Goal: Information Seeking & Learning: Learn about a topic

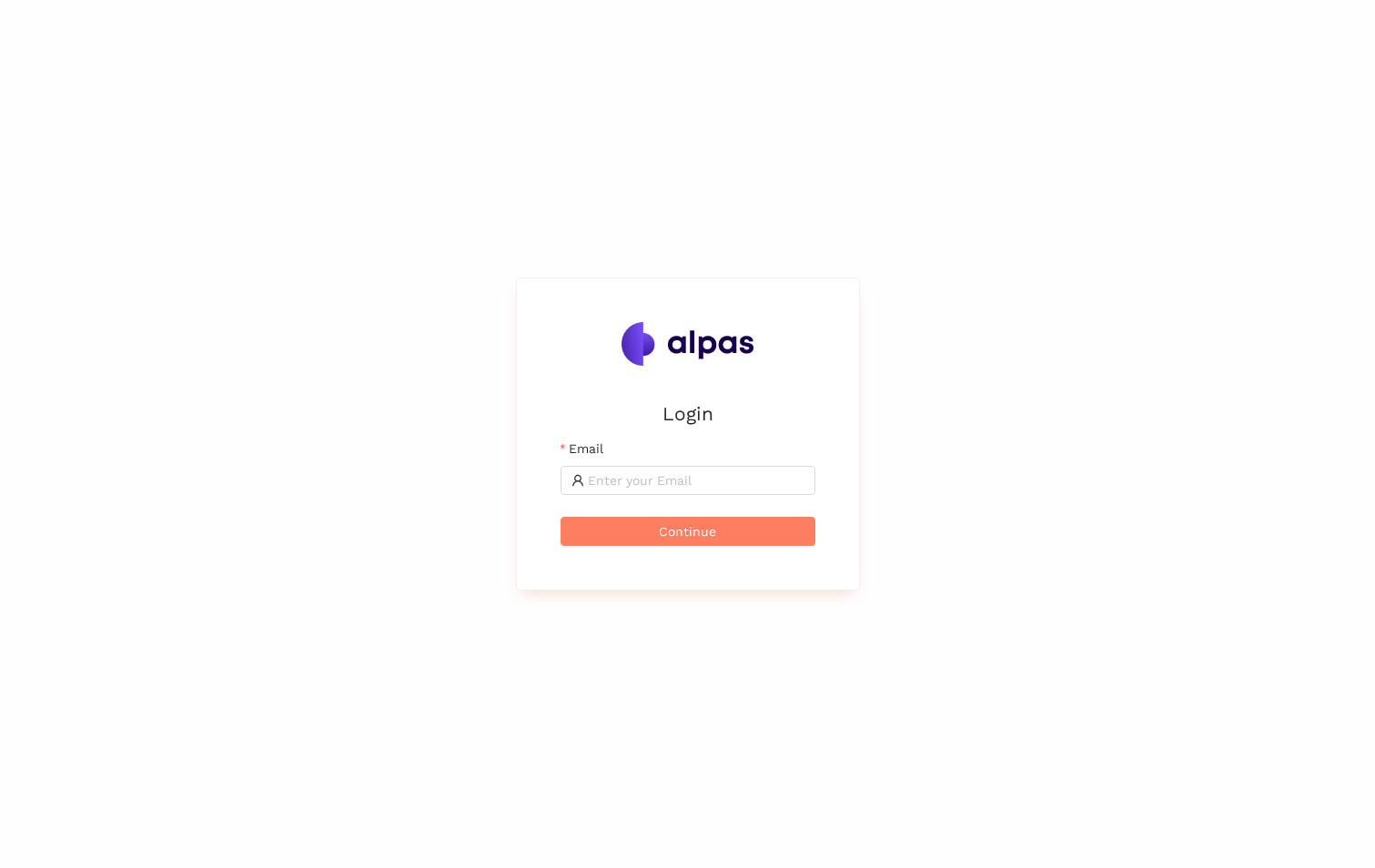
click at [614, 485] on input "Email" at bounding box center [695, 480] width 217 height 20
type input "[PERSON_NAME][EMAIL_ADDRESS][PERSON_NAME][DOMAIN_NAME]"
click at [561, 517] on button "Continue" at bounding box center [688, 531] width 255 height 29
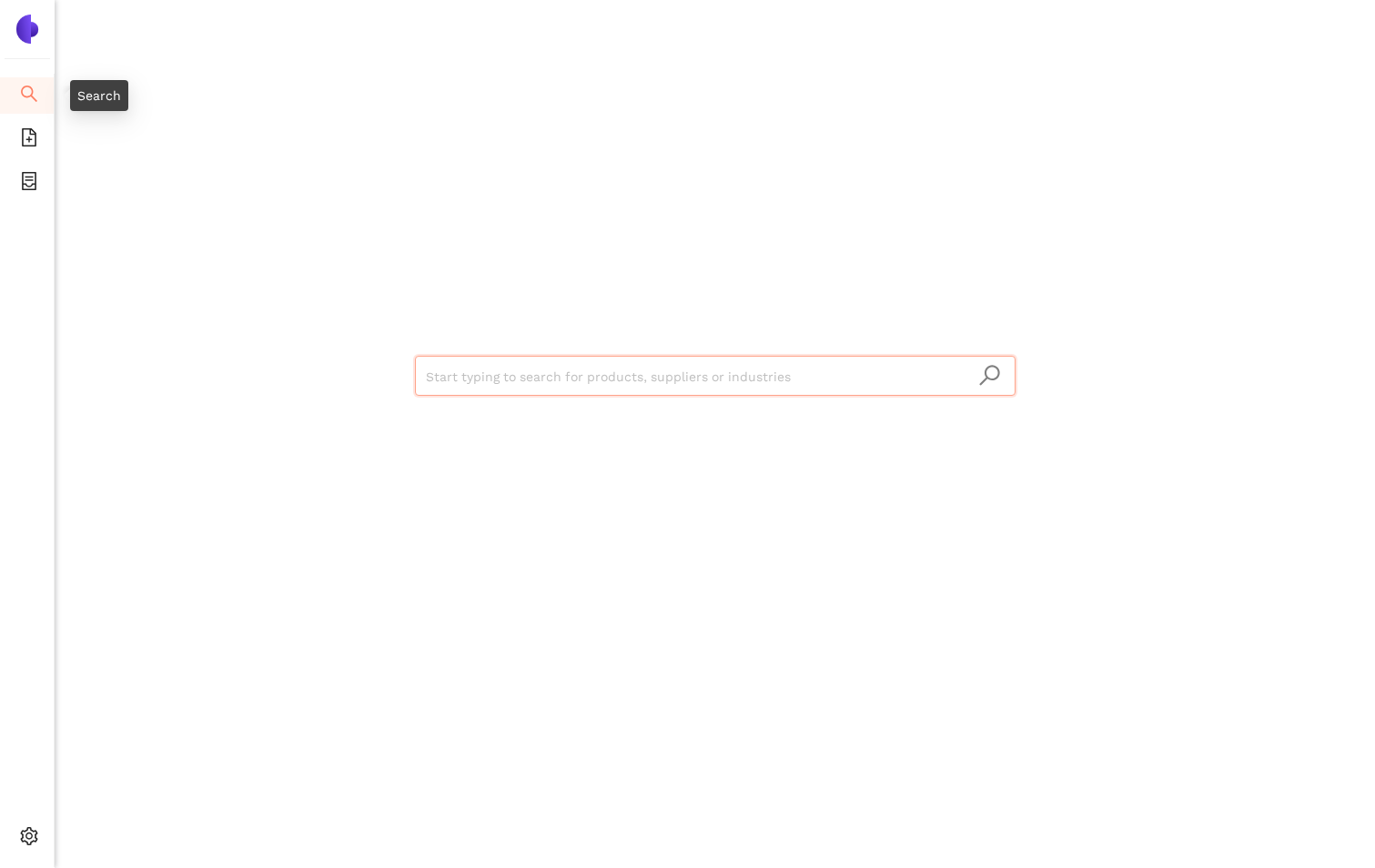
click at [39, 98] on li "Search" at bounding box center [27, 95] width 54 height 36
click at [588, 376] on input "search" at bounding box center [715, 376] width 579 height 40
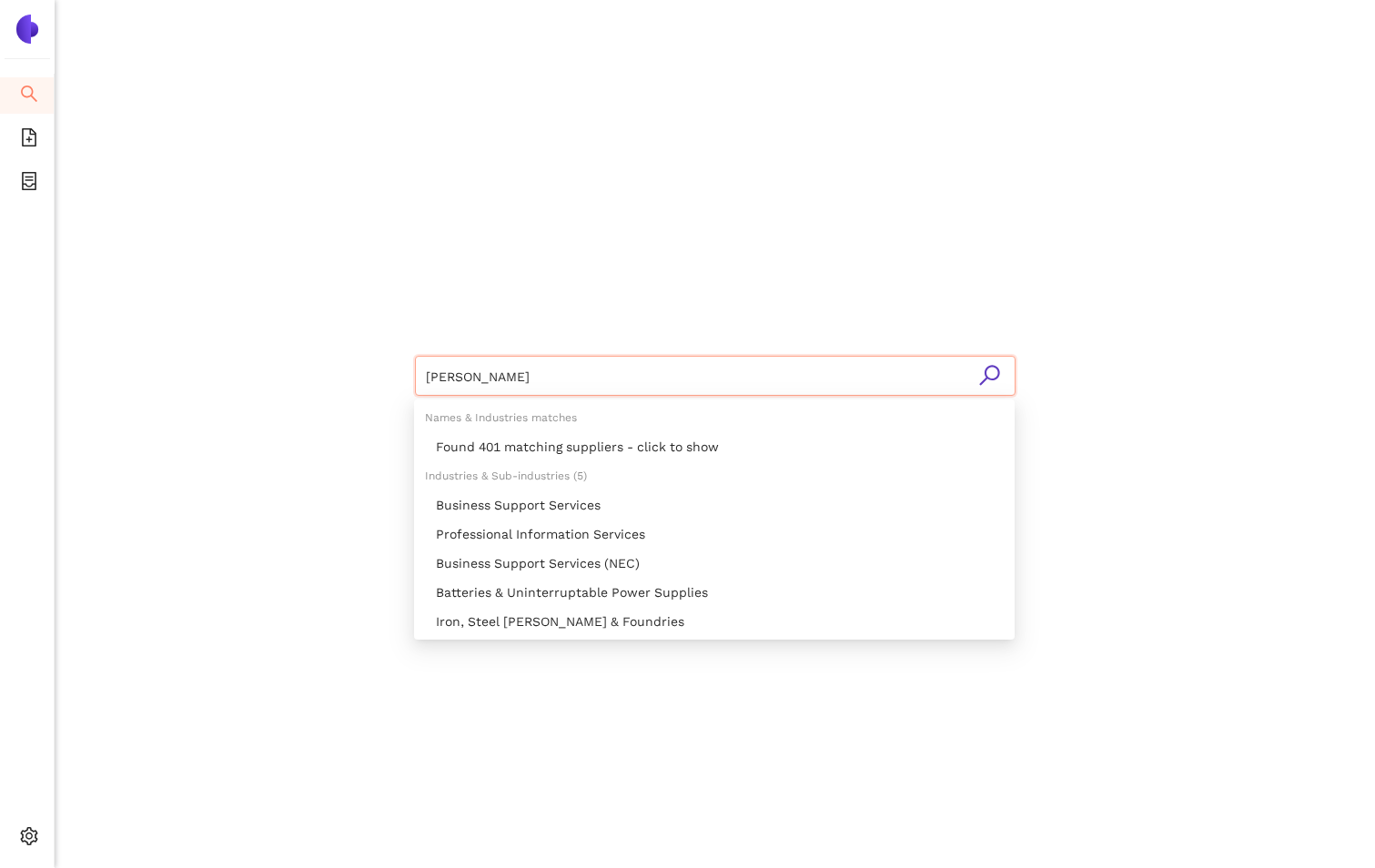
type input "siemens"
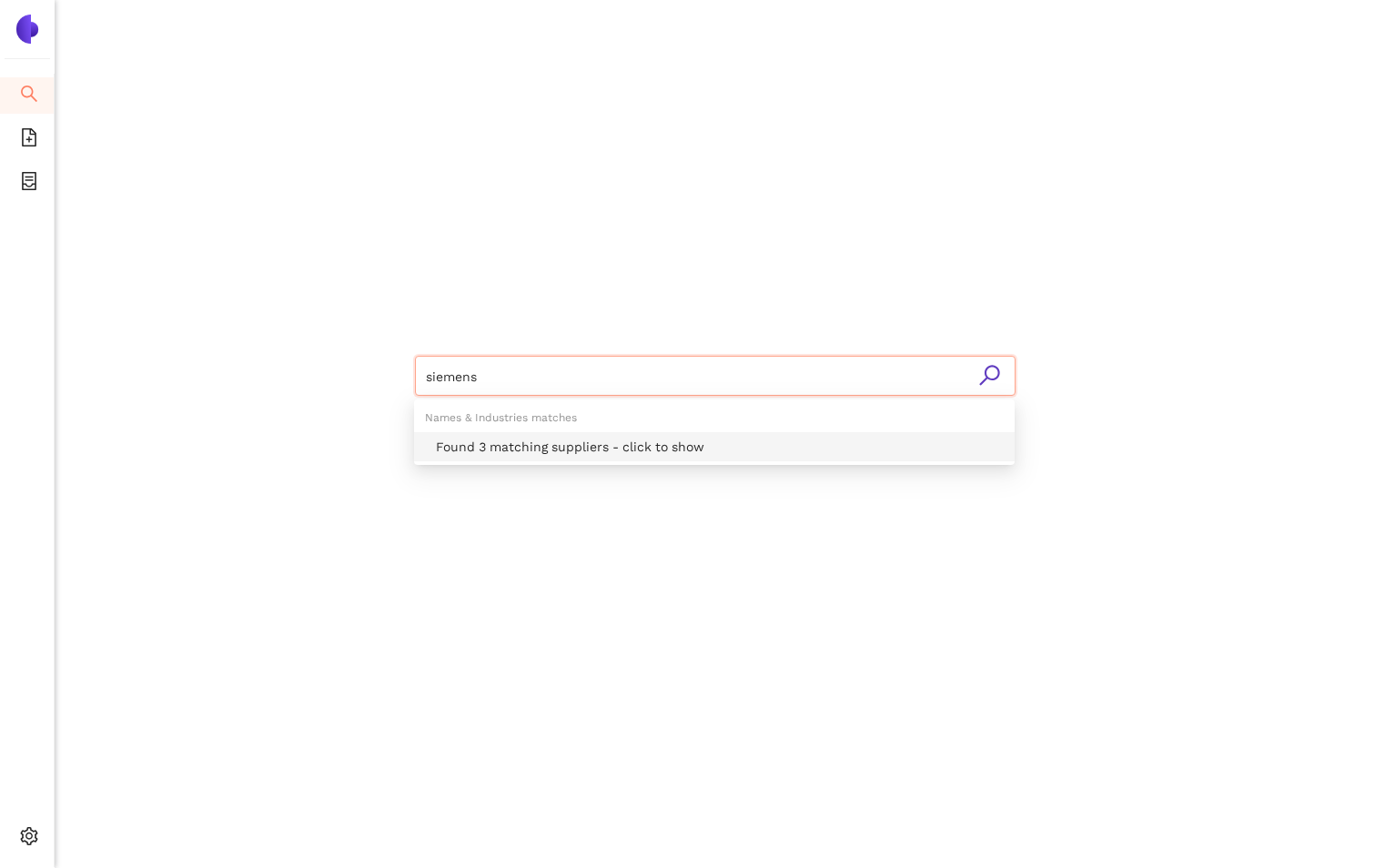
click at [529, 450] on div "Found 3 matching suppliers - click to show" at bounding box center [720, 447] width 568 height 20
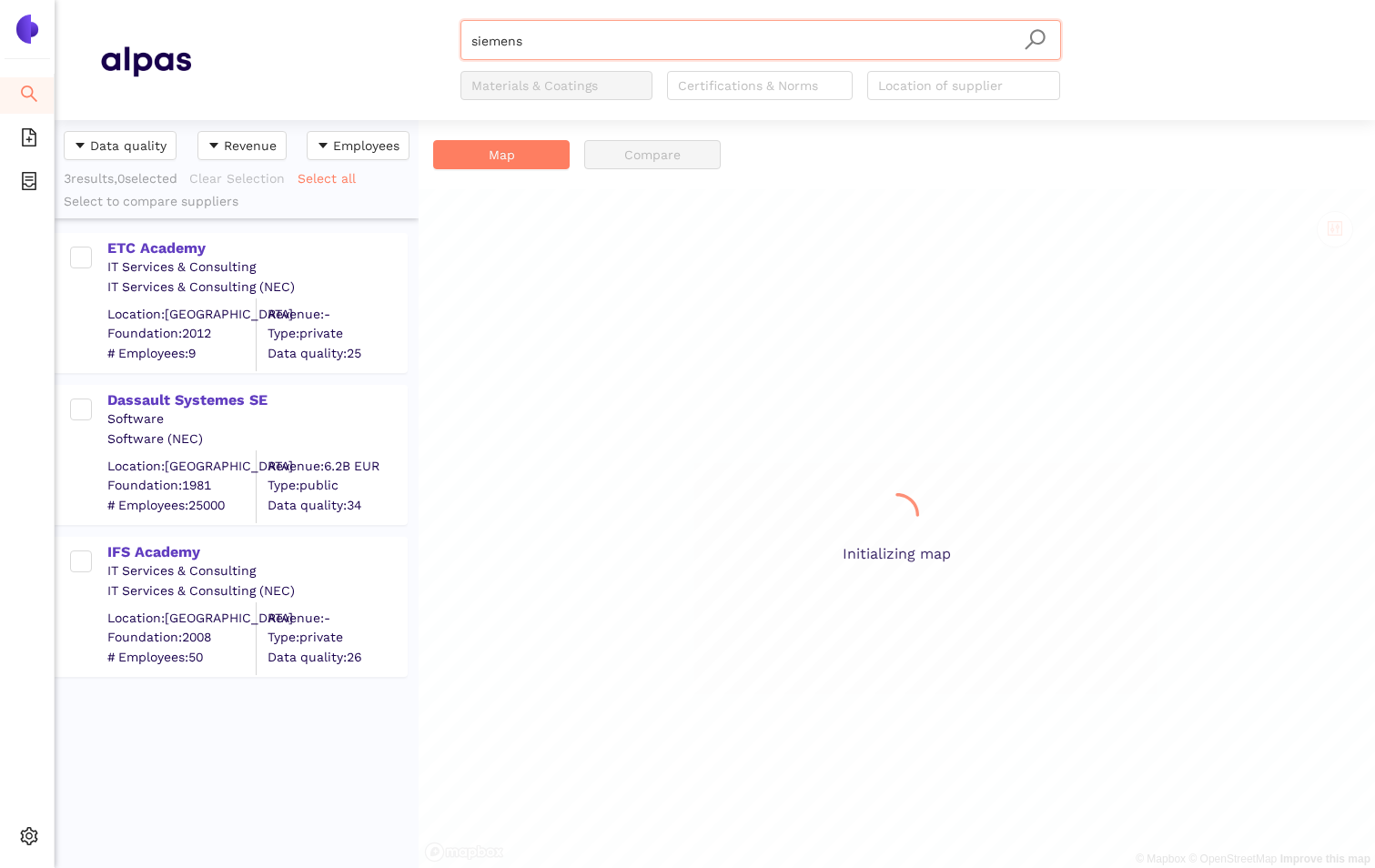
scroll to position [734, 350]
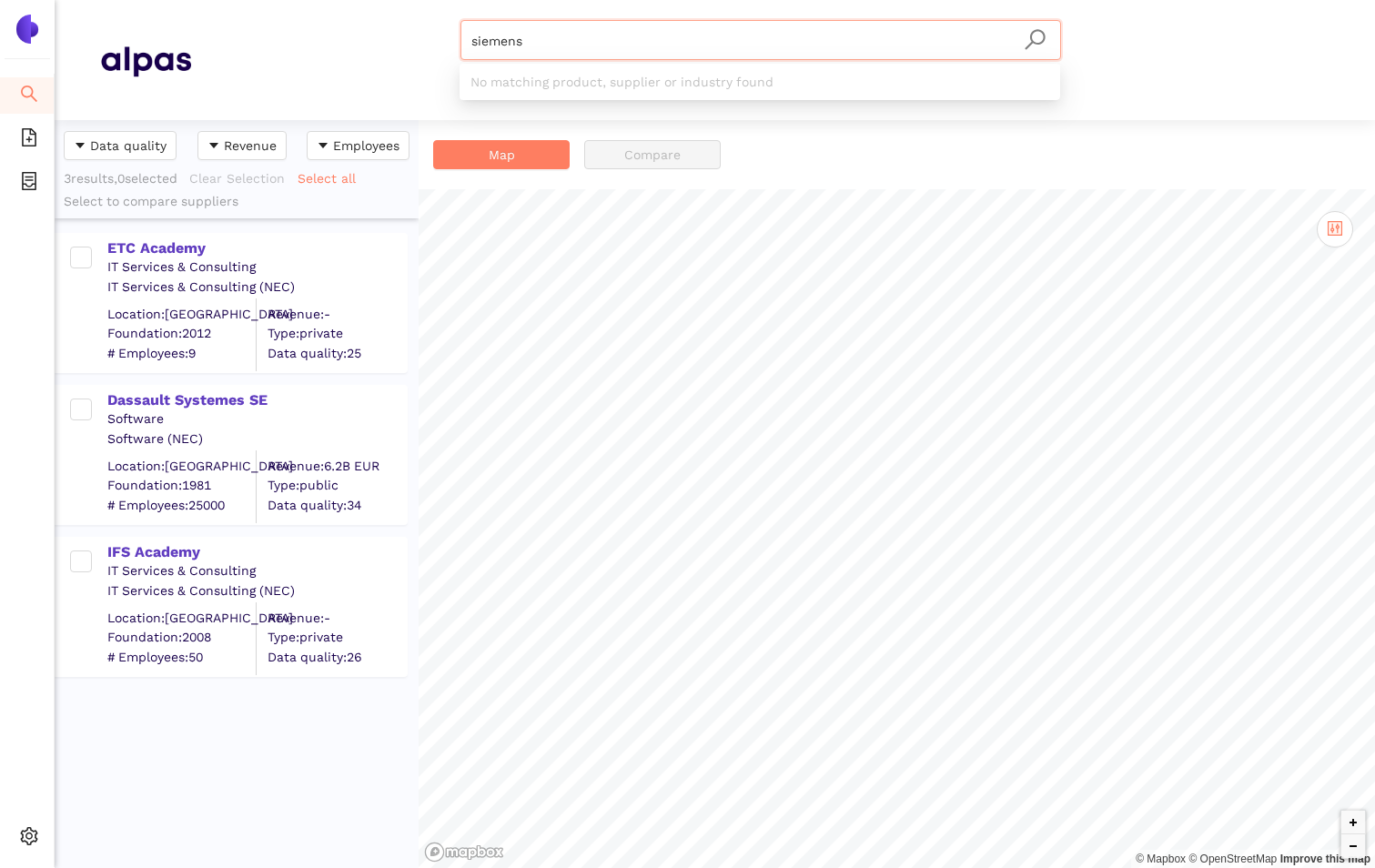
drag, startPoint x: 580, startPoint y: 34, endPoint x: 428, endPoint y: 41, distance: 152.2
click at [428, 41] on div "siemens Materials & Coatings Certifications & Norms Location of supplier" at bounding box center [760, 60] width 1139 height 80
click at [401, 43] on div "siemens Materials & Coatings Certifications & Norms Location of supplier" at bounding box center [760, 60] width 1139 height 80
drag, startPoint x: 525, startPoint y: 51, endPoint x: 422, endPoint y: 51, distance: 103.0
click at [422, 51] on div "siemens Materials & Coatings Certifications & Norms Location of supplier" at bounding box center [760, 60] width 1139 height 80
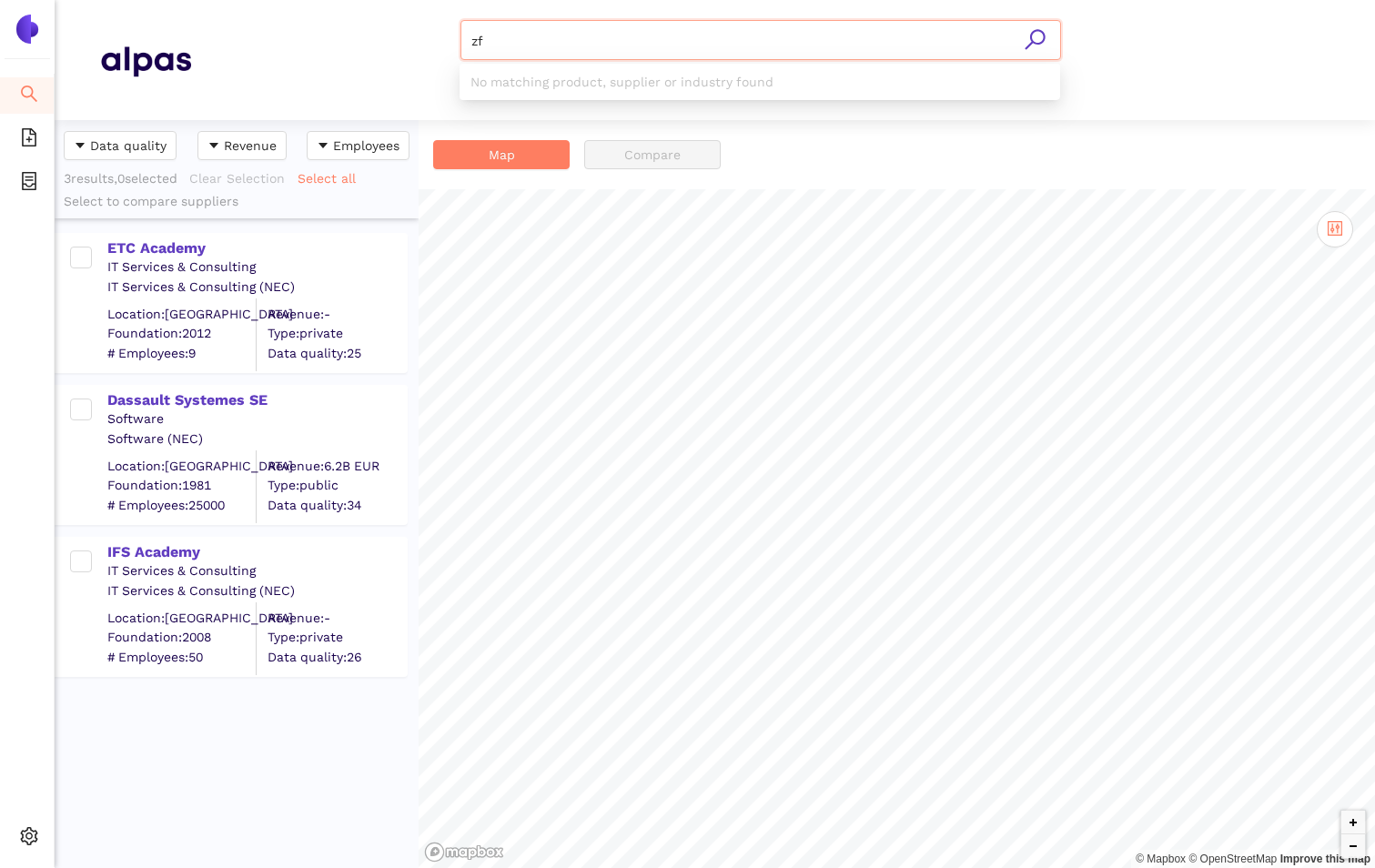
type input "z"
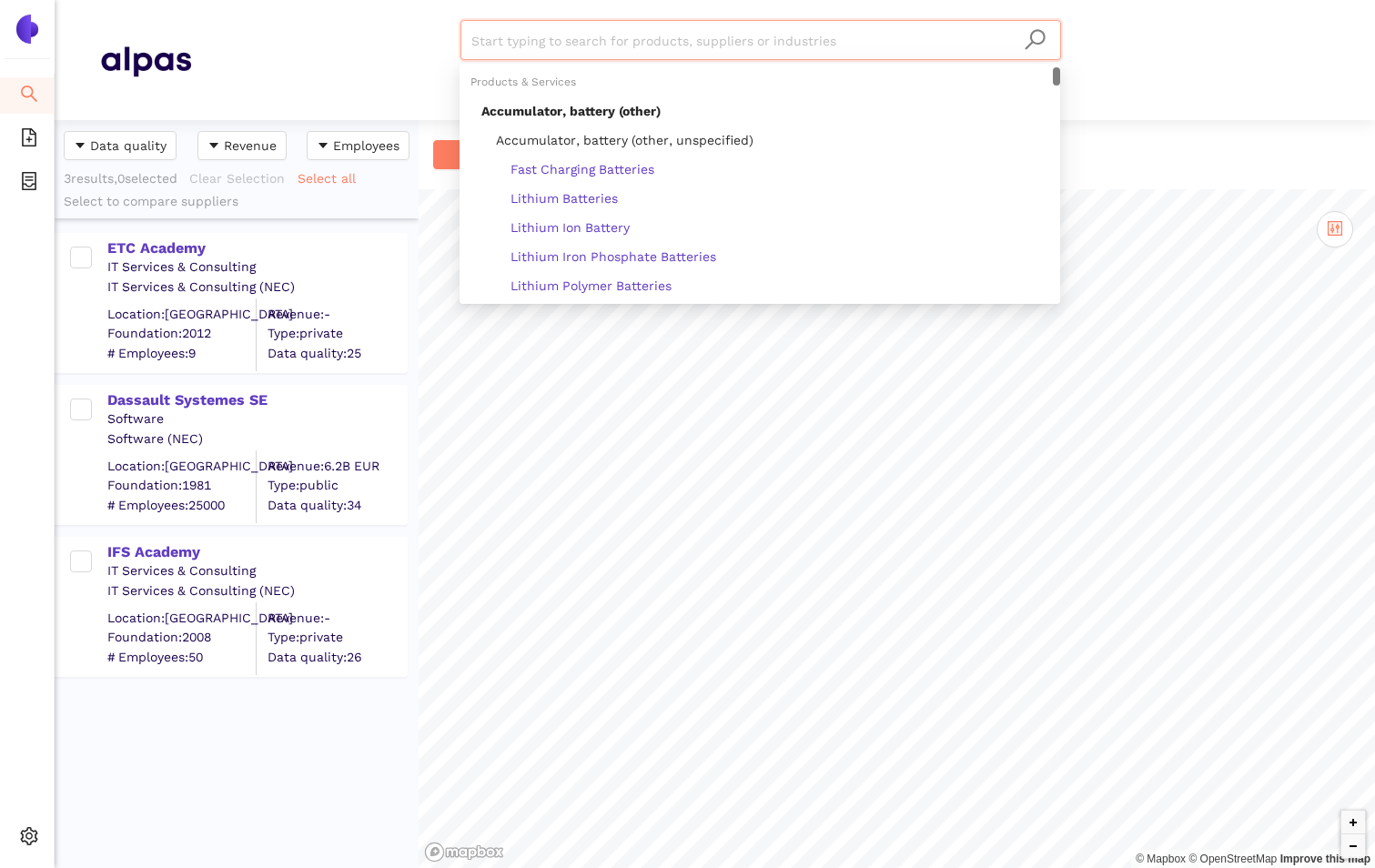
click at [510, 49] on input "search" at bounding box center [760, 41] width 579 height 40
click at [32, 188] on icon "container" at bounding box center [30, 181] width 19 height 19
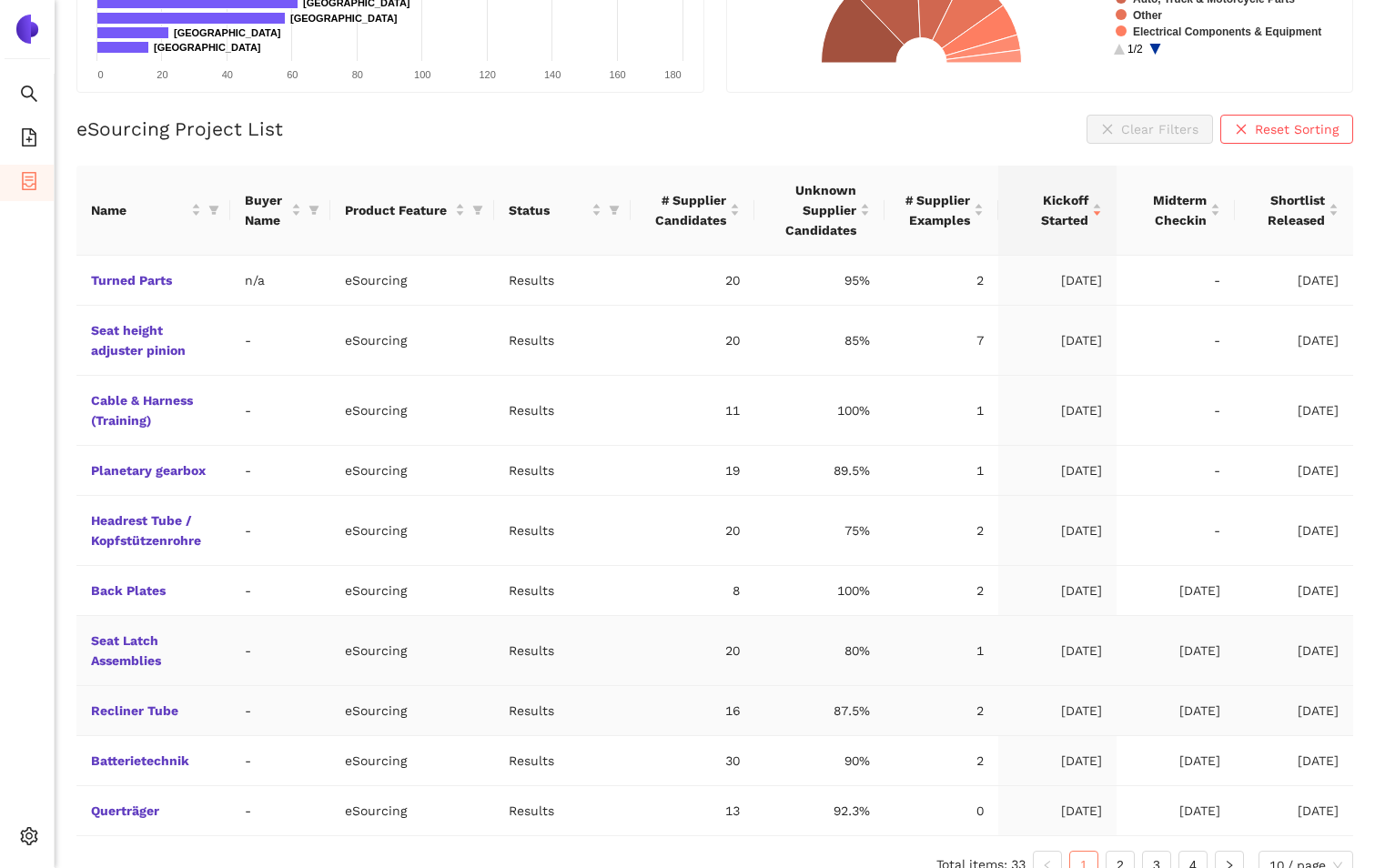
scroll to position [348, 0]
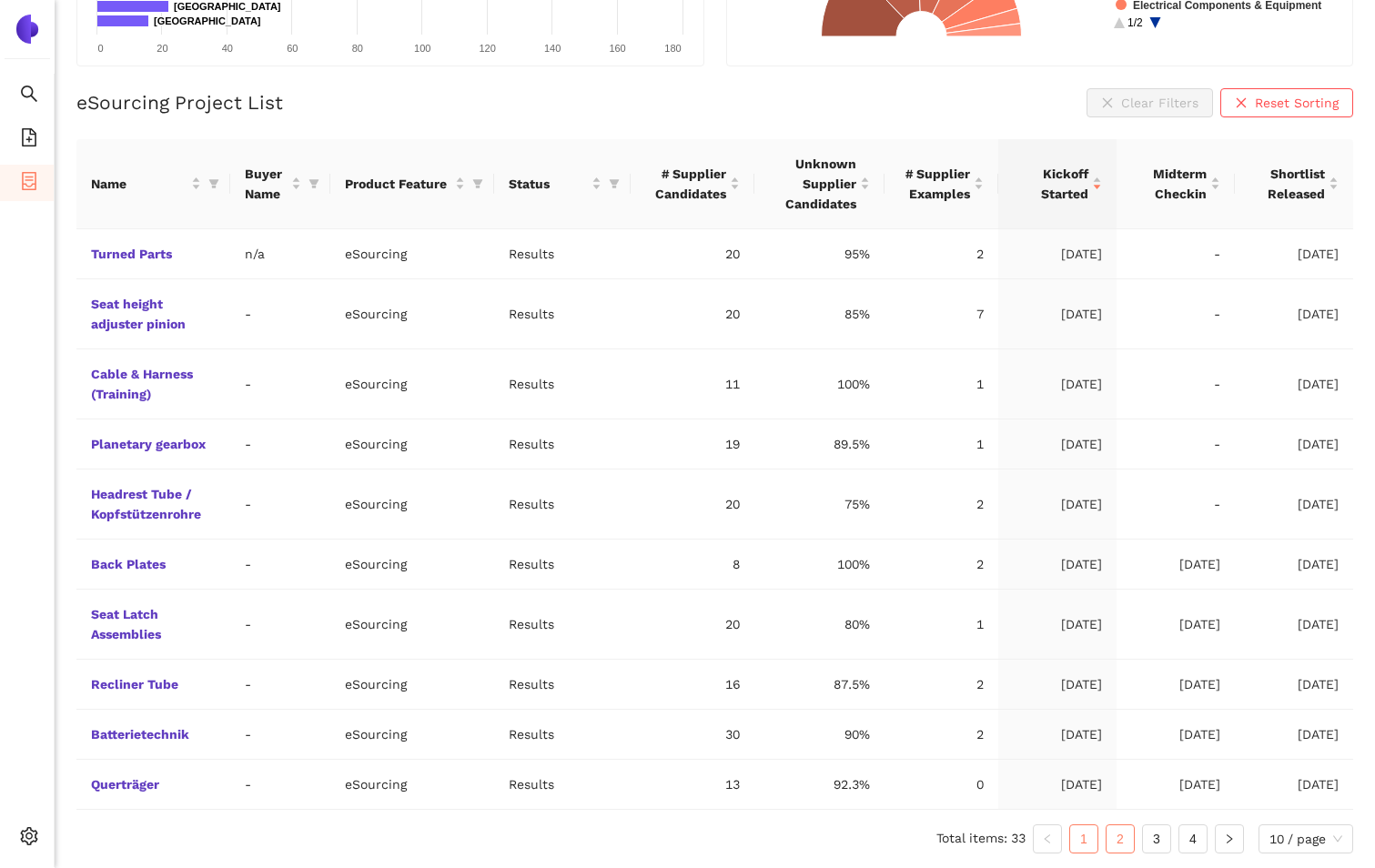
click at [1117, 844] on link "2" at bounding box center [1119, 838] width 27 height 27
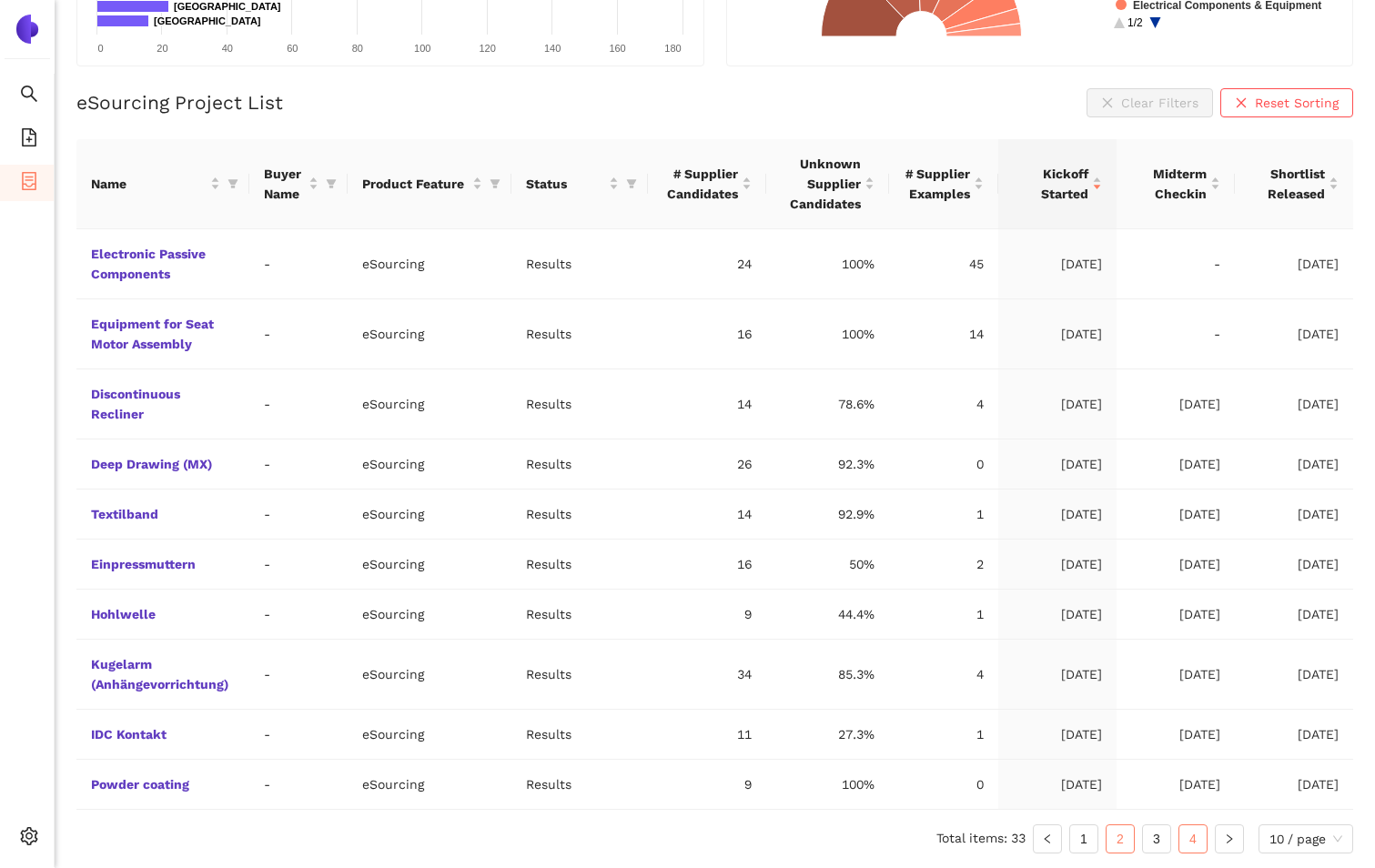
click at [1195, 840] on link "4" at bounding box center [1193, 838] width 27 height 27
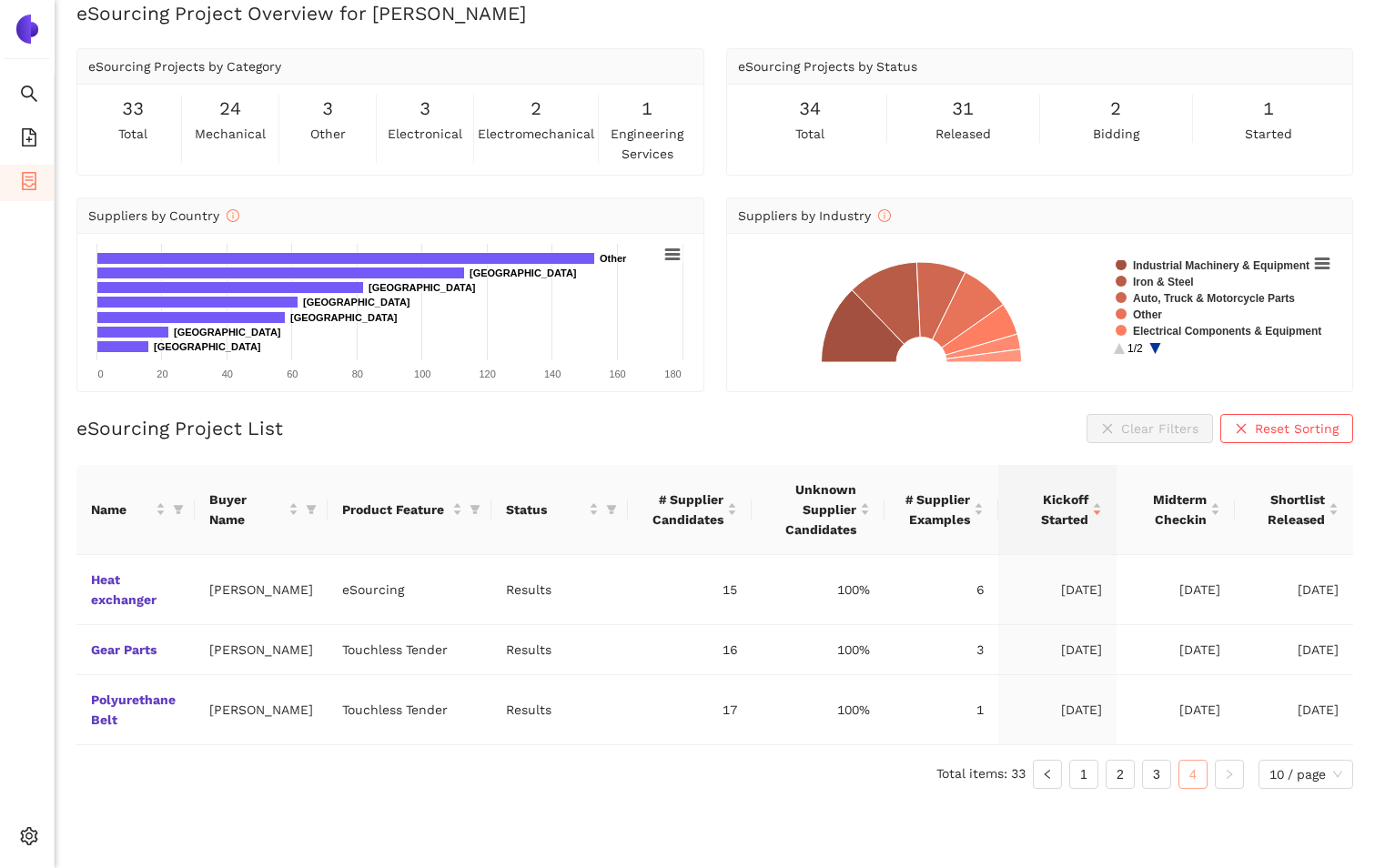
scroll to position [21, 0]
click at [1148, 787] on link "3" at bounding box center [1156, 773] width 27 height 27
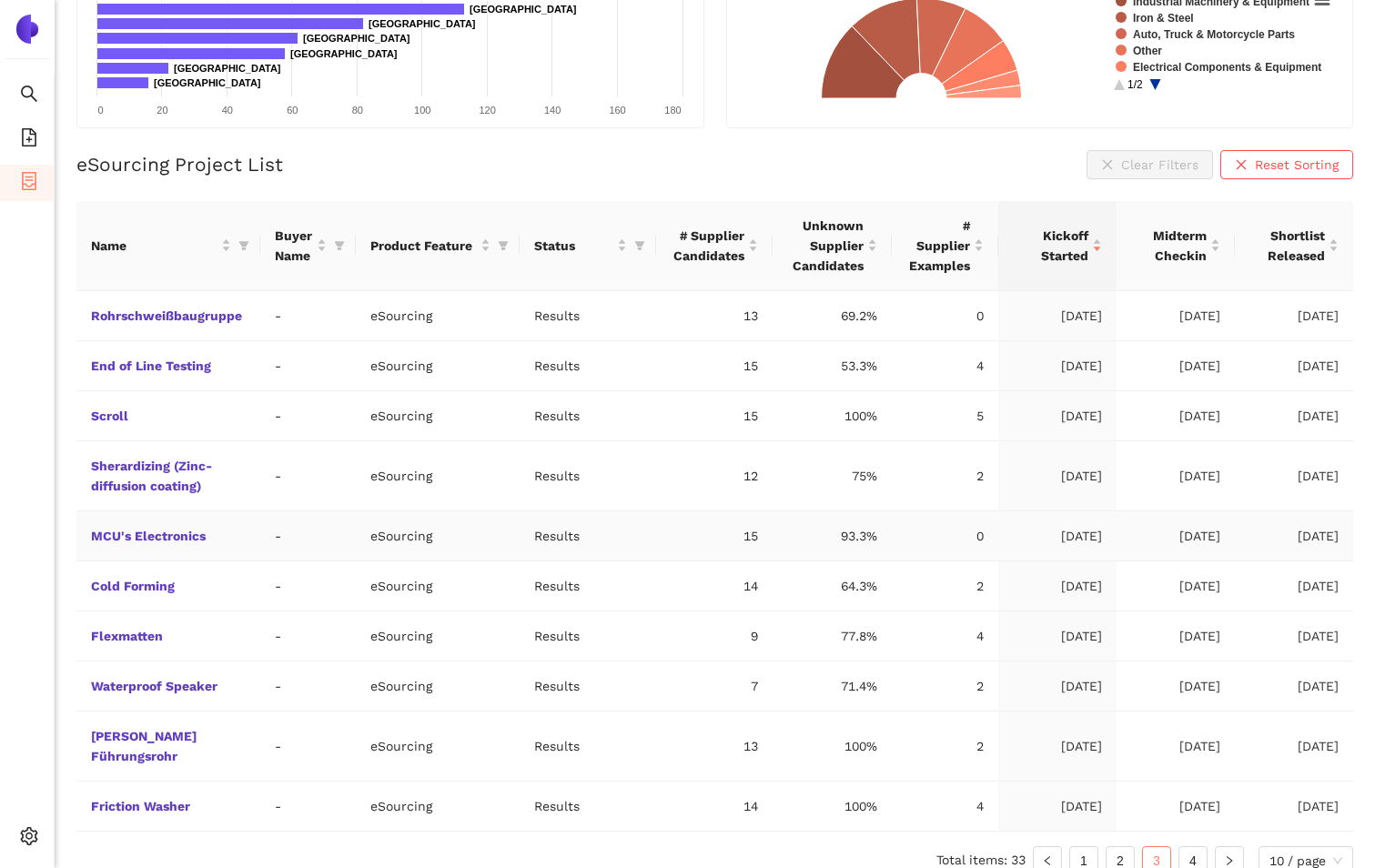
scroll to position [287, 0]
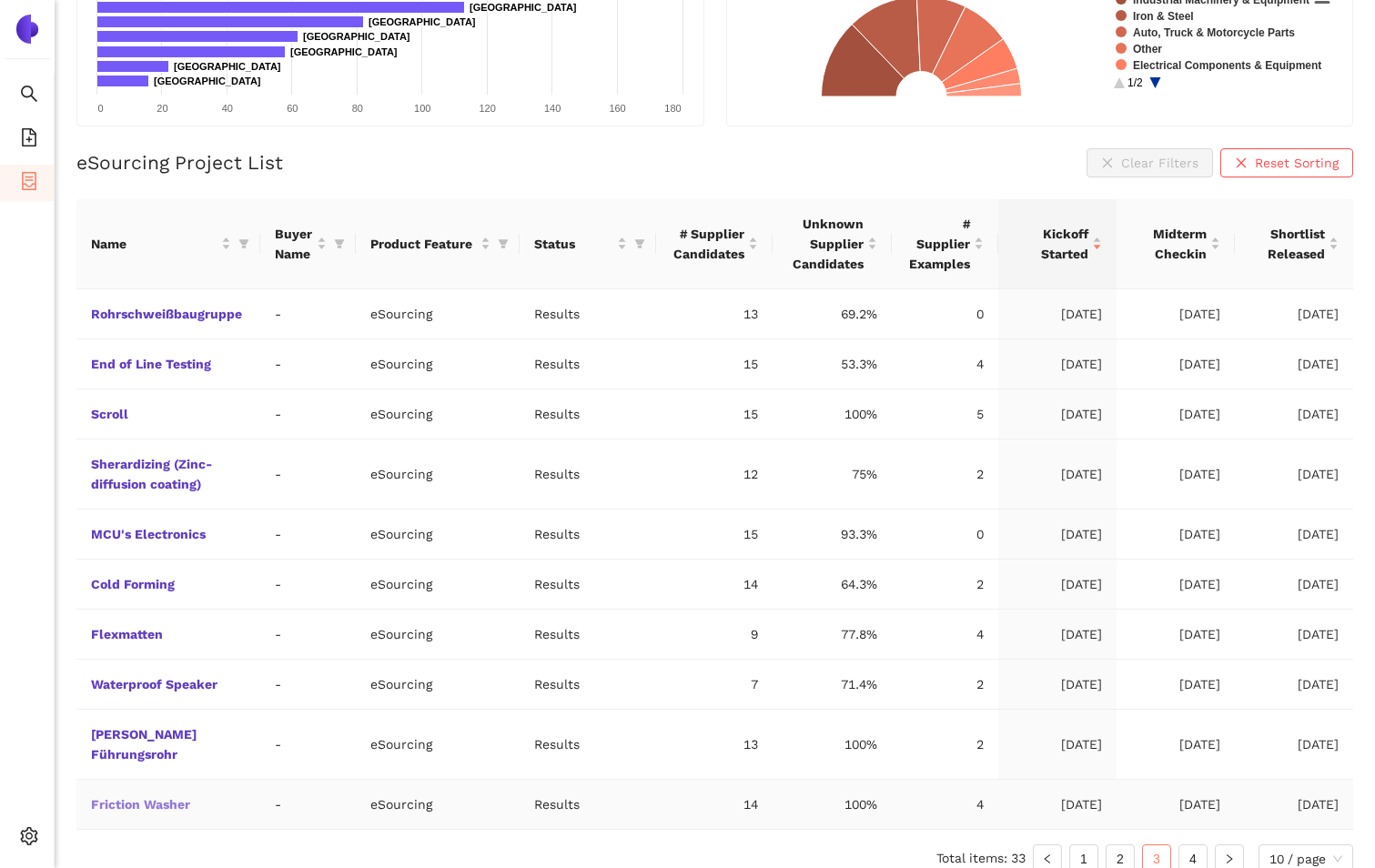
click at [0, 0] on link "Friction Washer" at bounding box center [0, 0] width 0 height 0
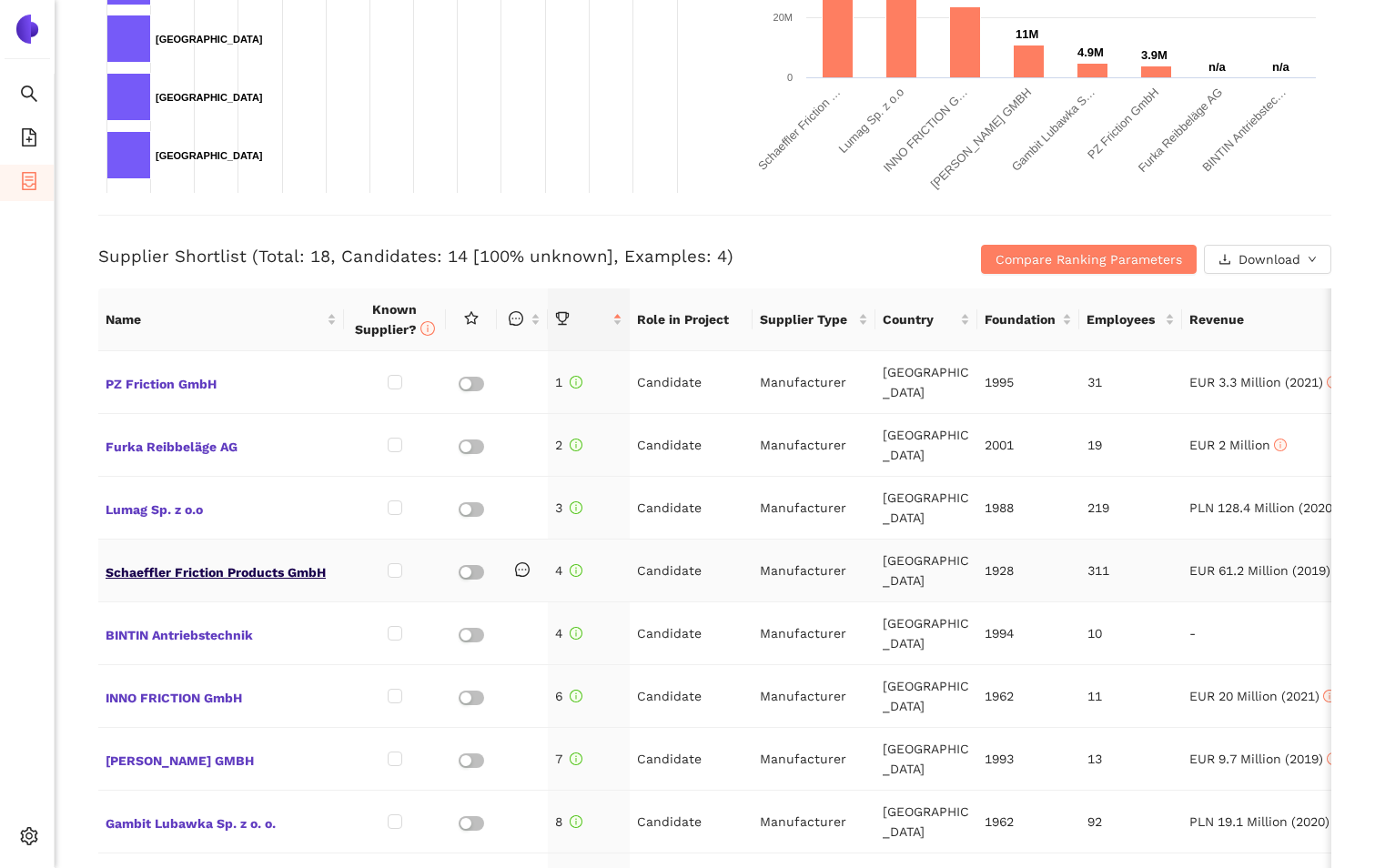
click at [206, 572] on span "Schaeffler Friction Products GmbH" at bounding box center [221, 570] width 231 height 23
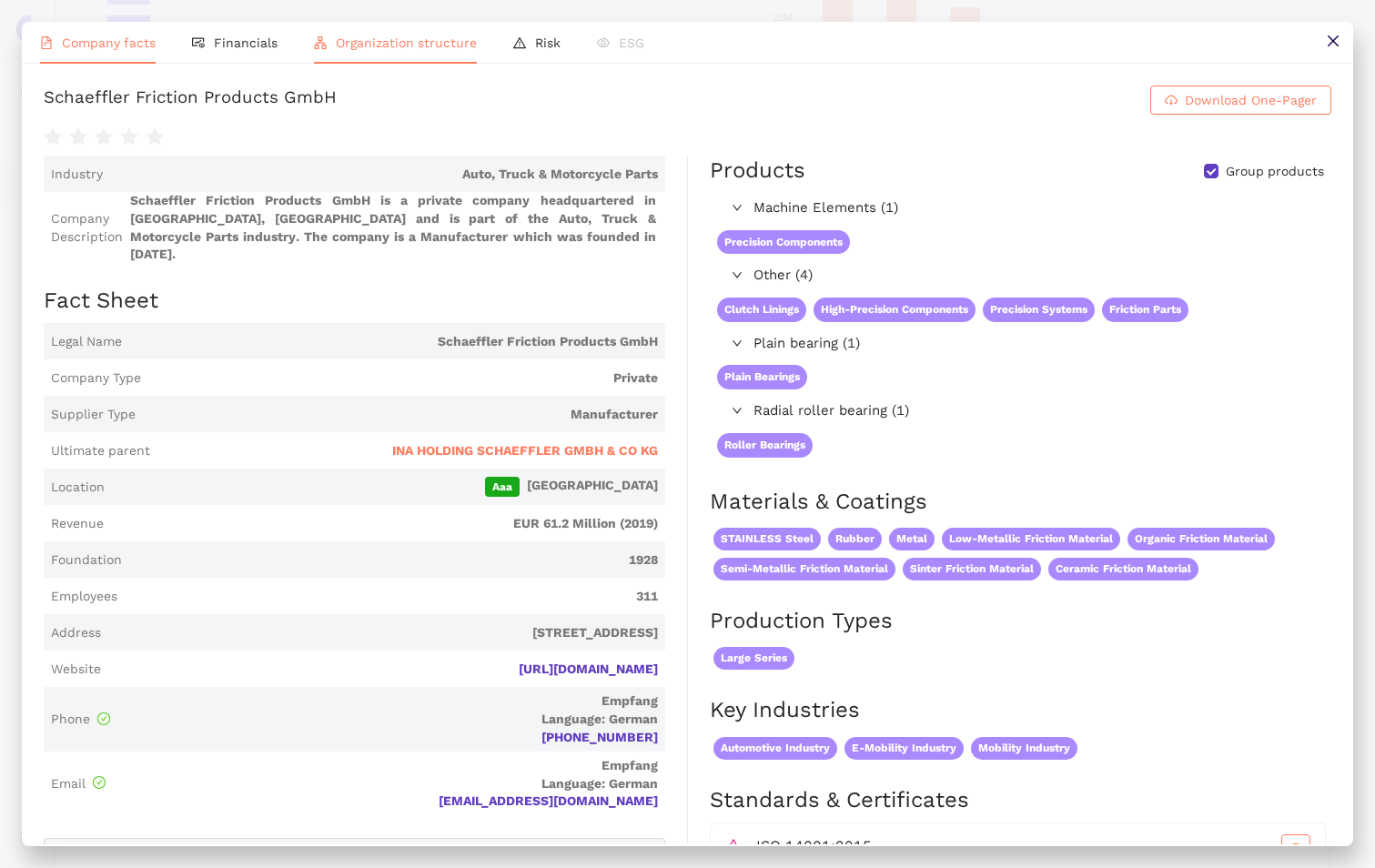
click at [444, 51] on li "Organization structure" at bounding box center [395, 42] width 199 height 42
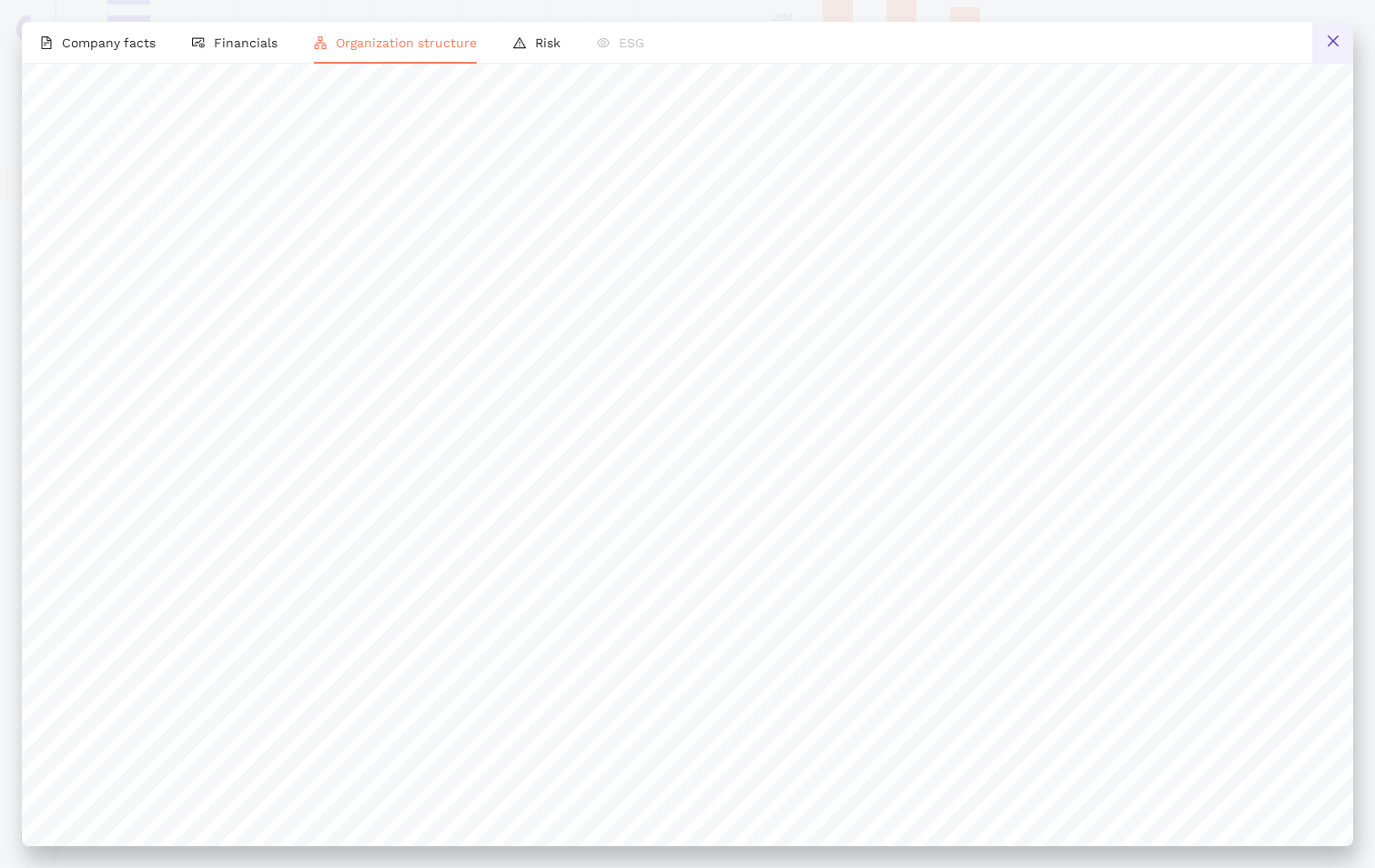
click at [1337, 49] on button at bounding box center [1333, 42] width 41 height 41
